Goal: Information Seeking & Learning: Learn about a topic

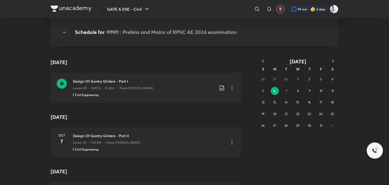
click at [262, 59] on icon "button" at bounding box center [262, 61] width 5 height 5
click at [262, 61] on icon "button" at bounding box center [262, 61] width 5 height 5
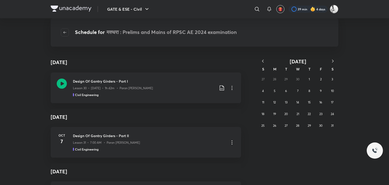
click at [262, 61] on icon "button" at bounding box center [262, 61] width 5 height 5
click at [334, 60] on icon "button" at bounding box center [332, 61] width 5 height 5
click at [271, 111] on button "21" at bounding box center [275, 114] width 8 height 8
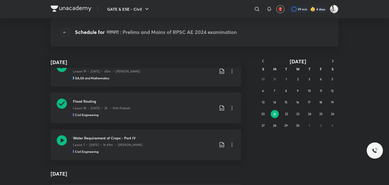
scroll to position [116, 0]
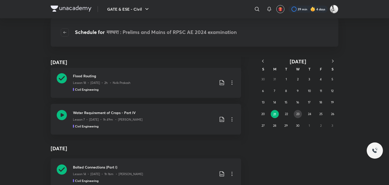
click at [299, 114] on abbr "23" at bounding box center [297, 114] width 3 height 4
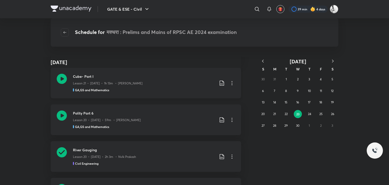
scroll to position [64, 0]
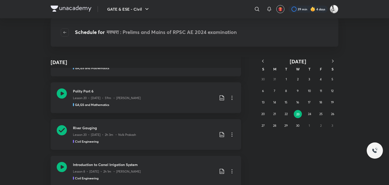
click at [60, 131] on icon at bounding box center [62, 130] width 10 height 10
